Goal: Task Accomplishment & Management: Manage account settings

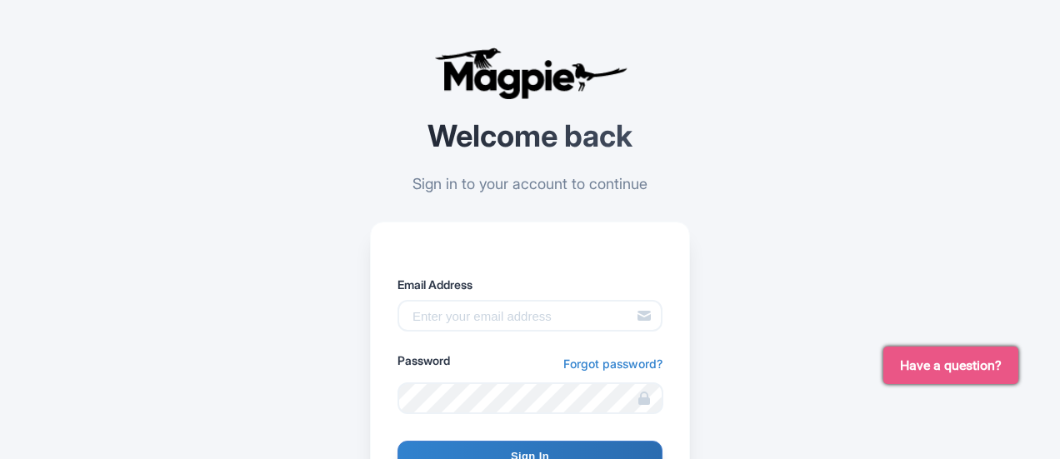
scroll to position [83, 0]
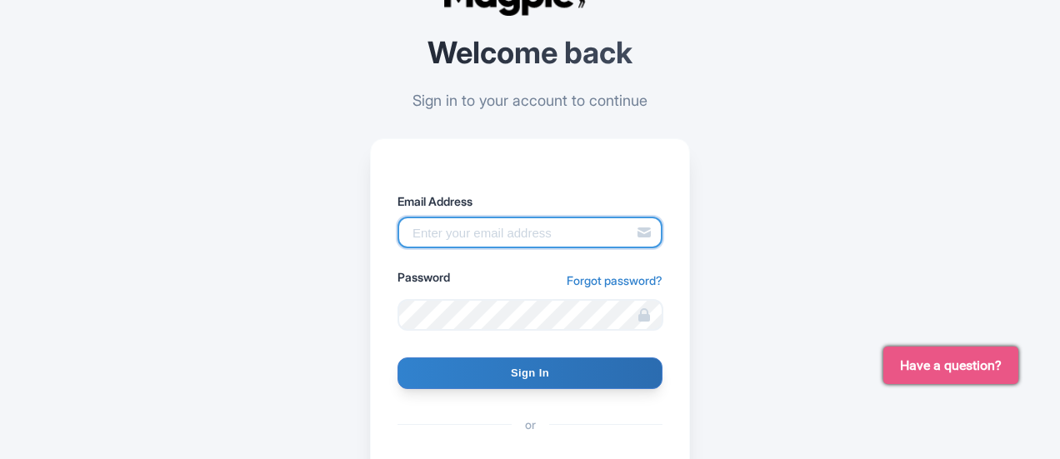
click at [508, 241] on input "Email Address" at bounding box center [529, 233] width 265 height 32
type input "Moroccotravelvacations@gmail.com"
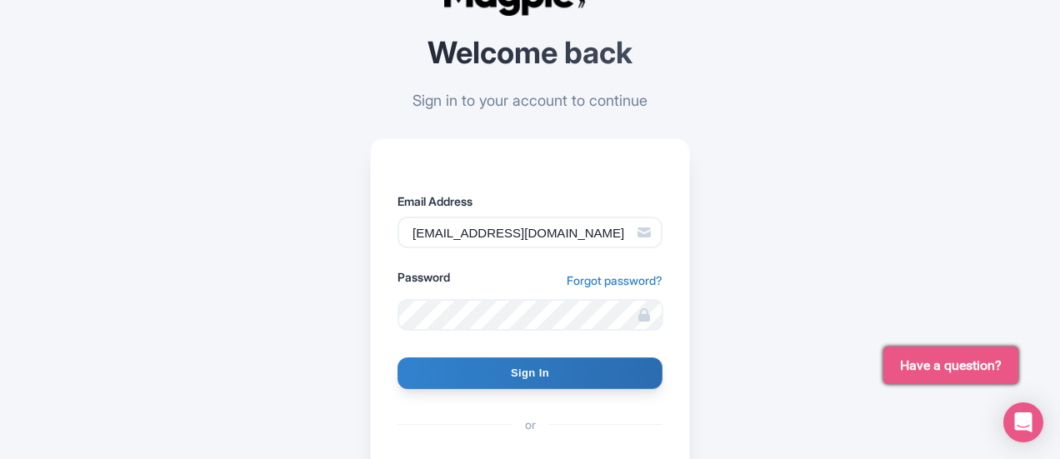
click at [531, 392] on form "Email Address Moroccotravelvacations@gmail.com Password Forgot password? Sign I…" at bounding box center [529, 337] width 265 height 290
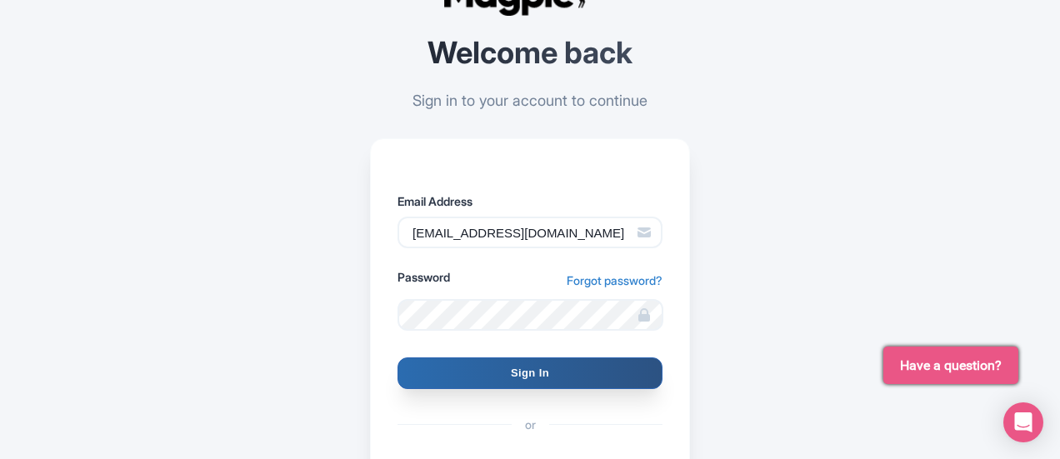
click at [540, 372] on input "Sign In" at bounding box center [529, 373] width 265 height 32
type input "Signing in..."
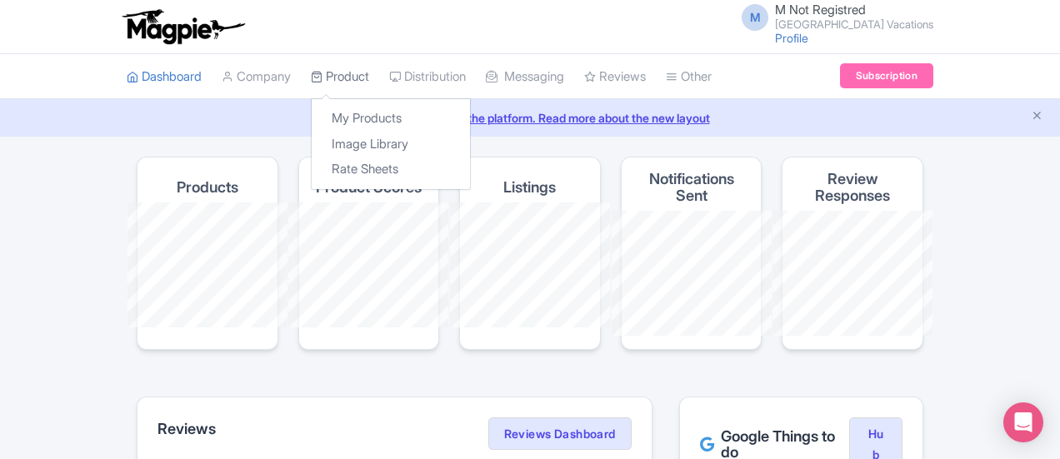
click at [311, 79] on link "Product" at bounding box center [340, 77] width 58 height 46
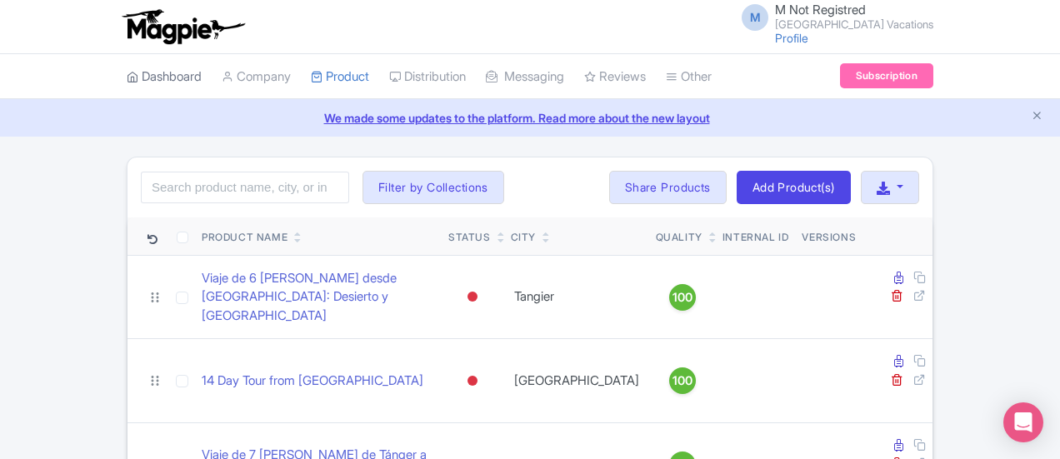
click at [127, 73] on link "Dashboard" at bounding box center [164, 77] width 75 height 46
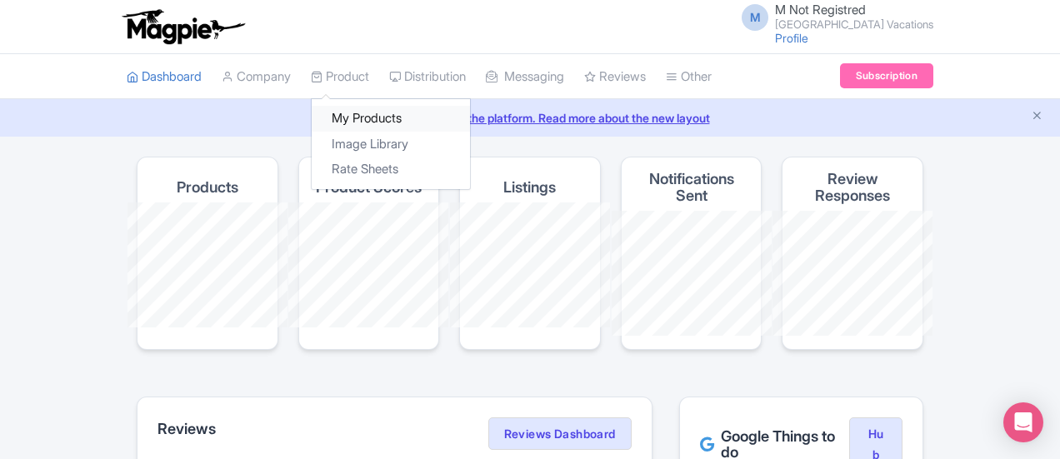
click at [312, 111] on link "My Products" at bounding box center [391, 119] width 158 height 26
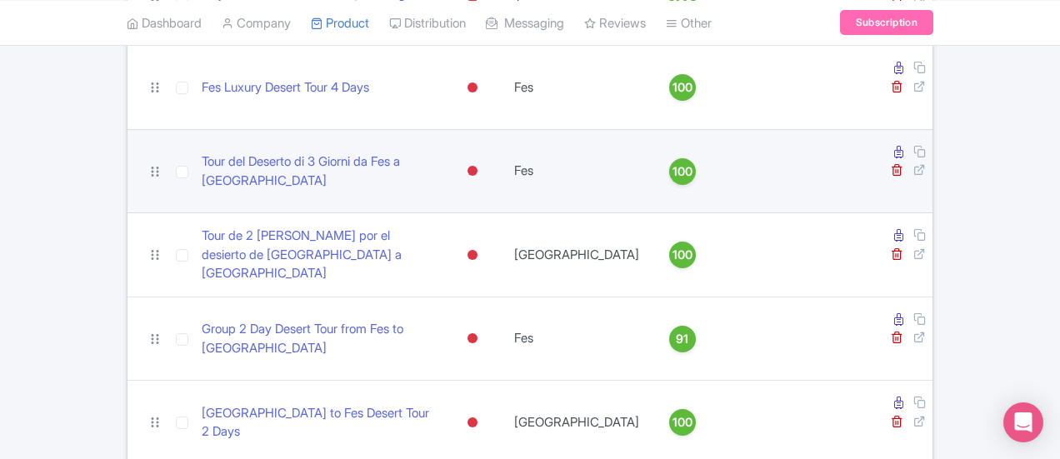
scroll to position [500, 0]
